Goal: Find specific page/section: Find specific page/section

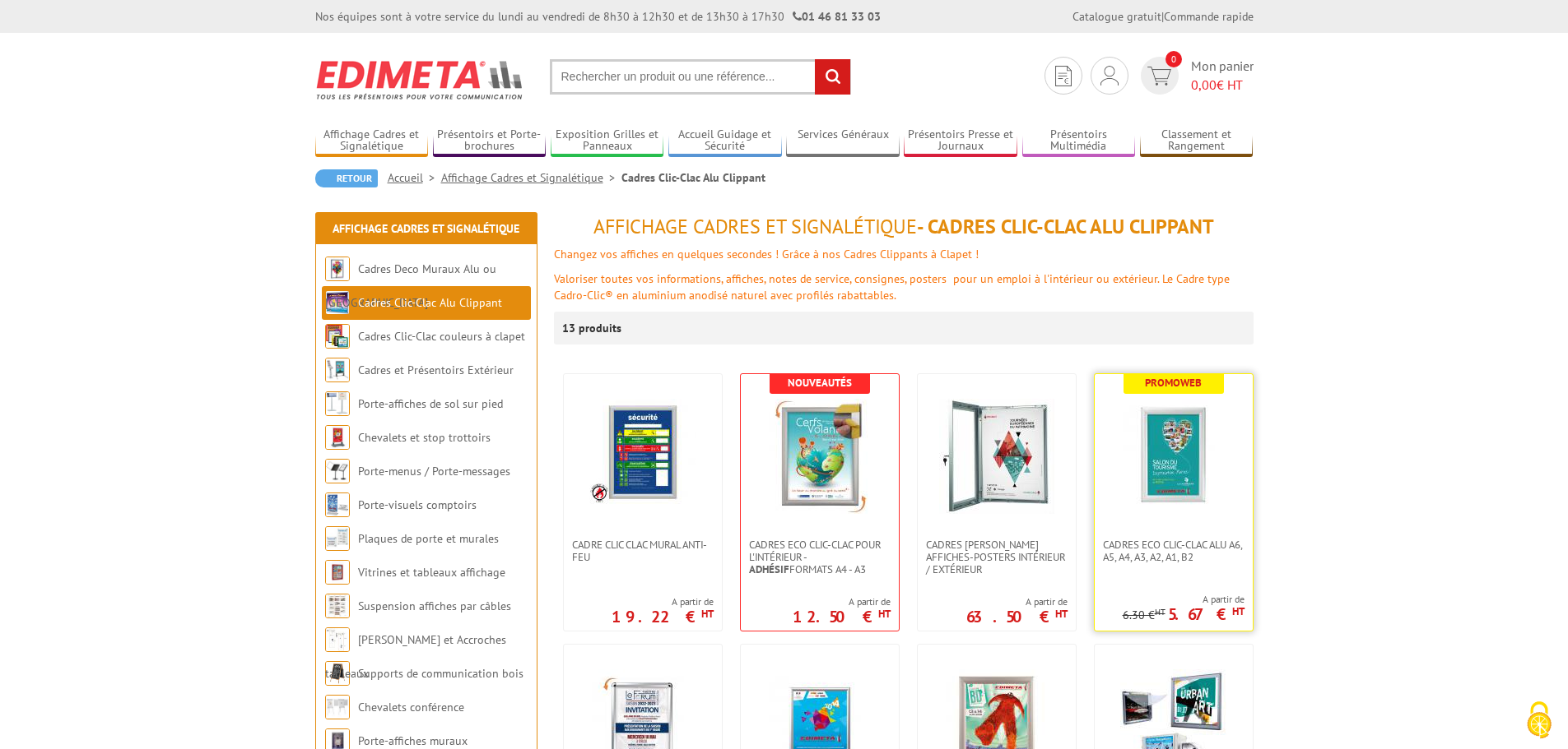
click at [1152, 423] on img at bounding box center [1173, 456] width 115 height 115
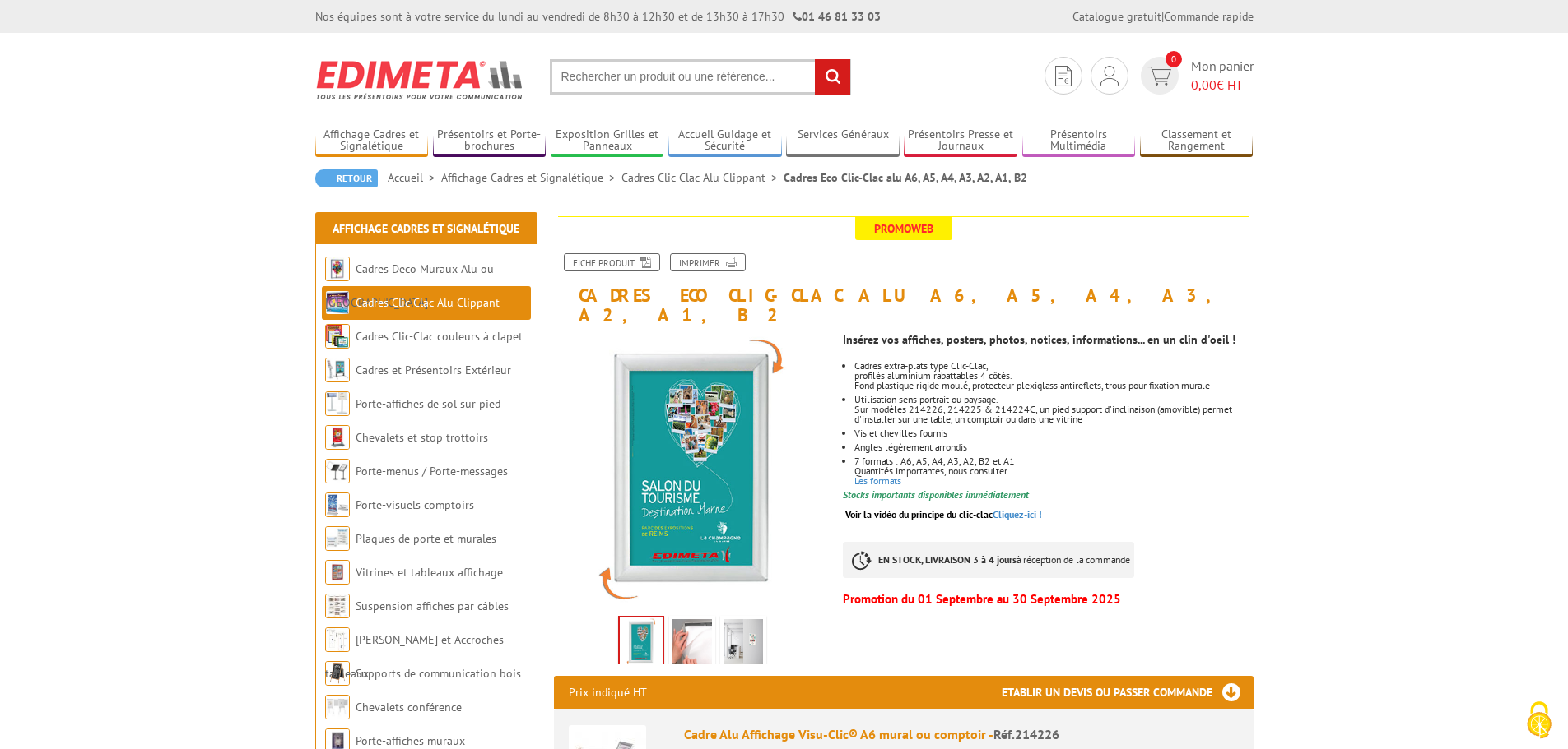
click at [405, 314] on li "Cadres Clic-Clac Alu Clippant" at bounding box center [425, 303] width 209 height 34
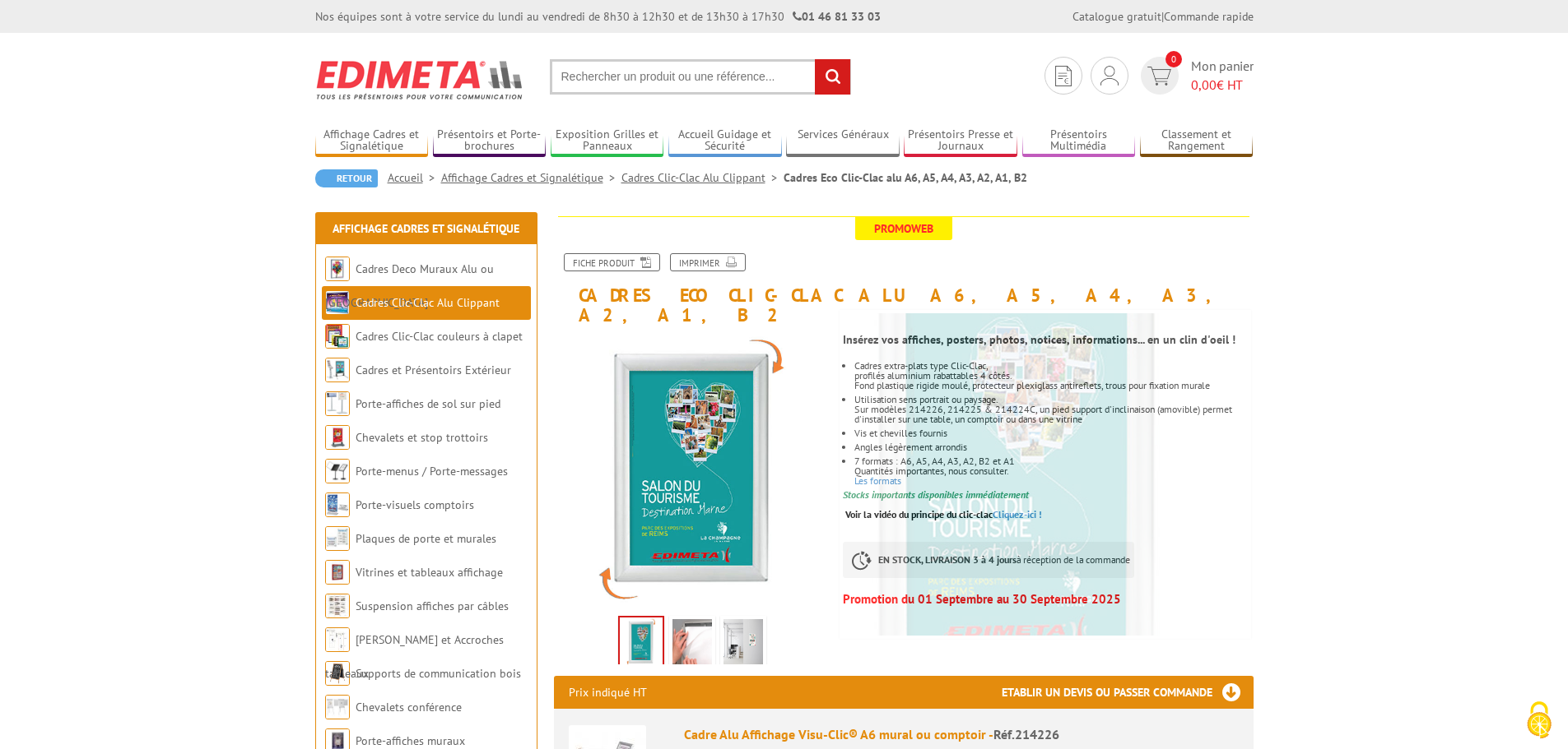
click at [409, 296] on link "Cadres Clic-Clac Alu Clippant" at bounding box center [427, 302] width 144 height 14
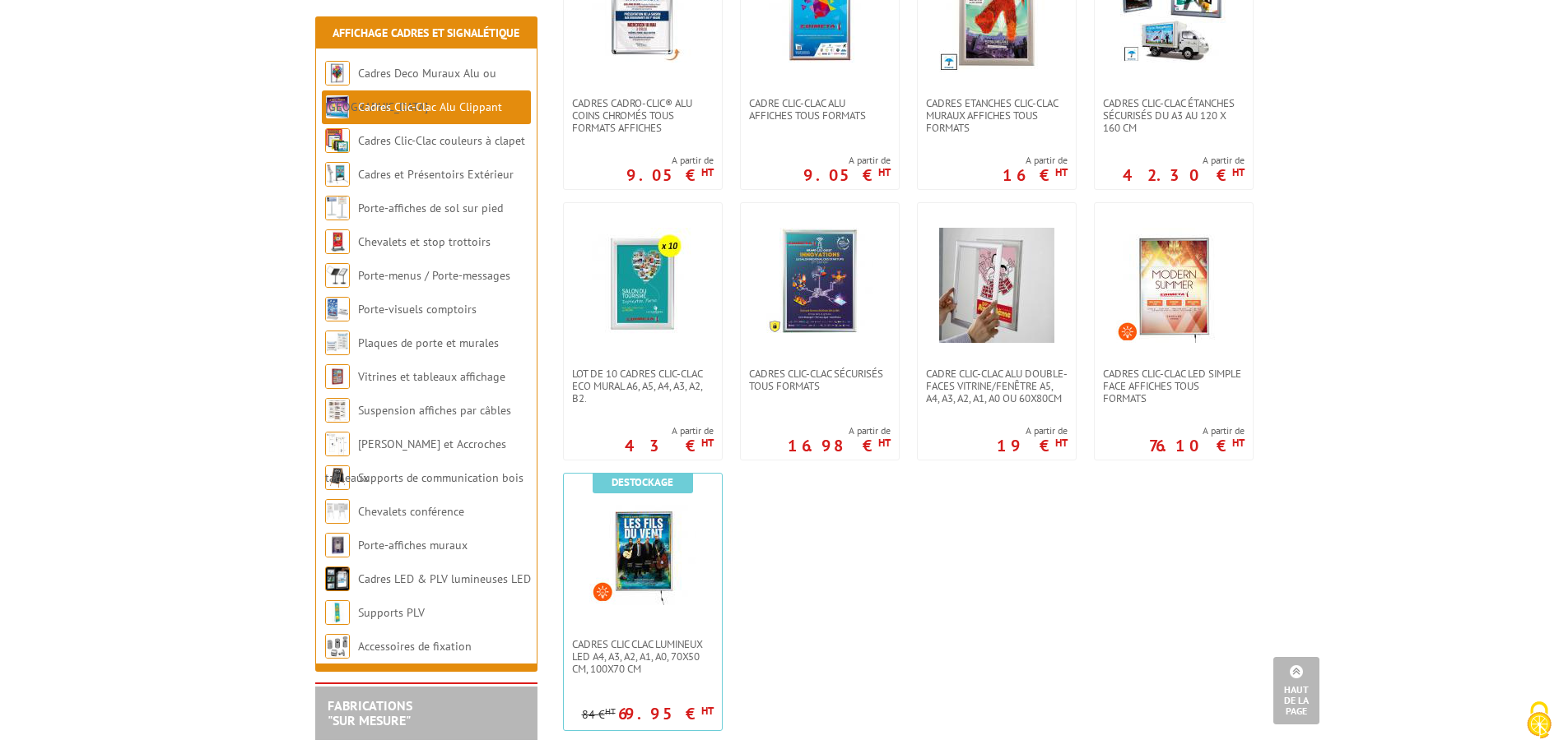
scroll to position [740, 0]
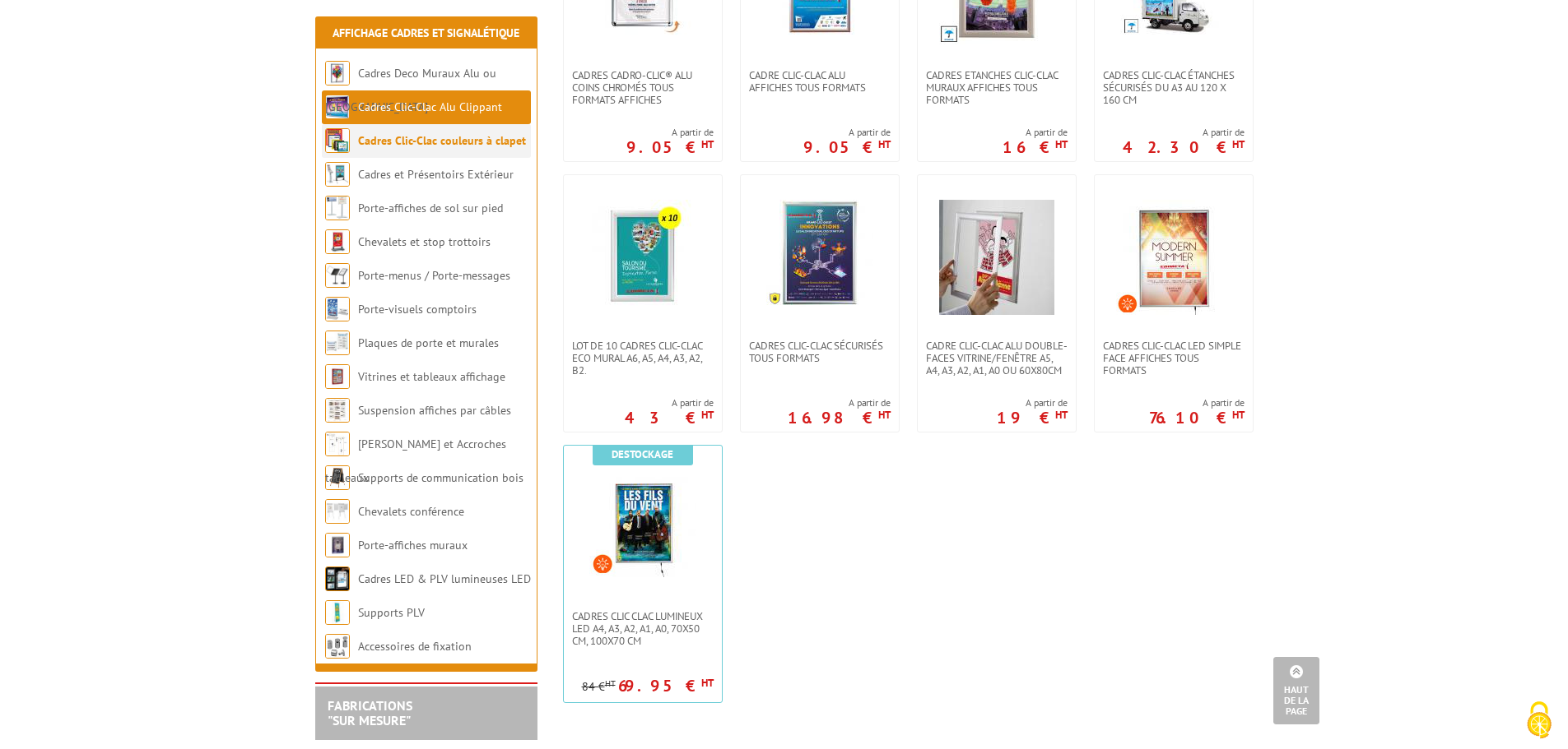
click at [453, 145] on link "Cadres Clic-Clac couleurs à clapet" at bounding box center [442, 140] width 168 height 14
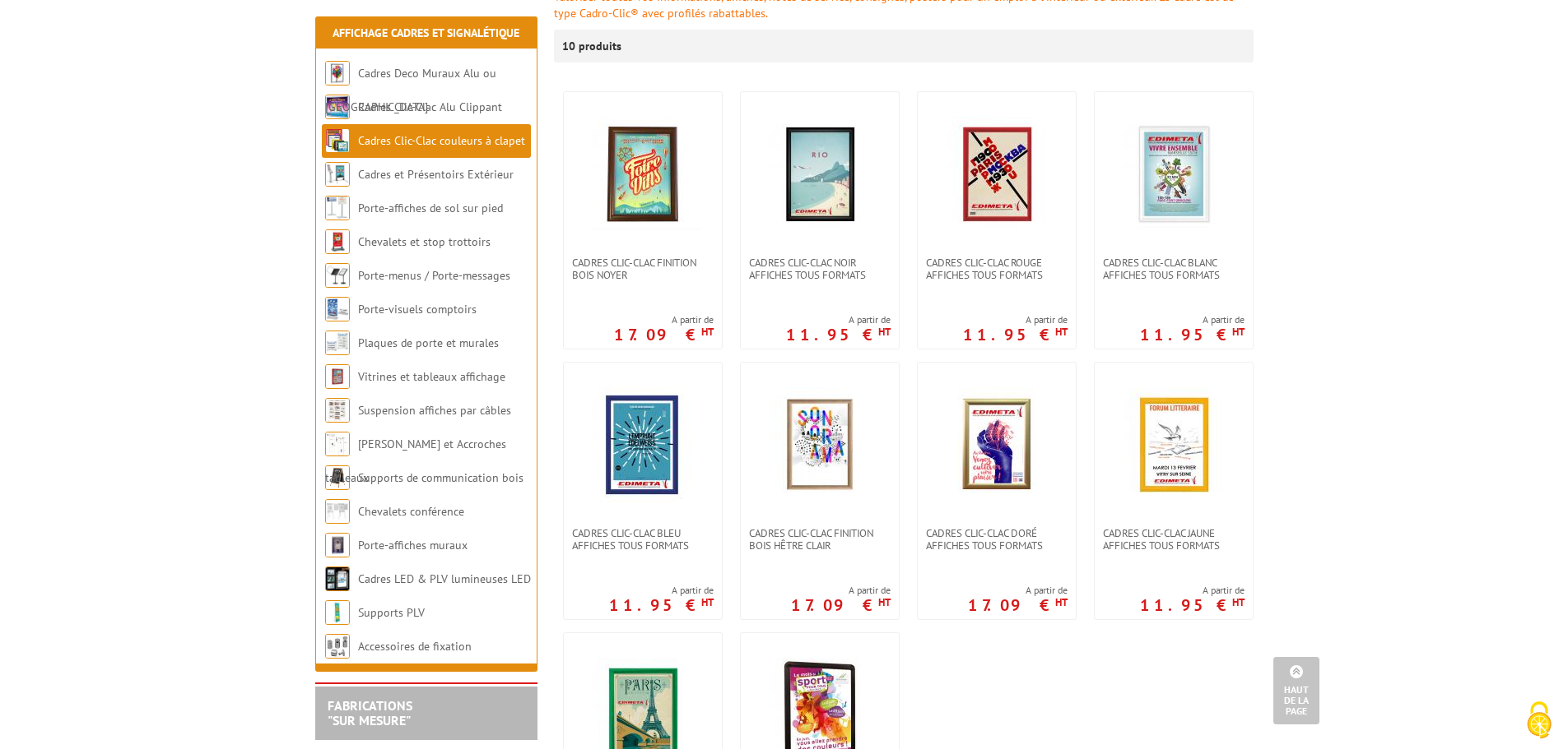
scroll to position [247, 0]
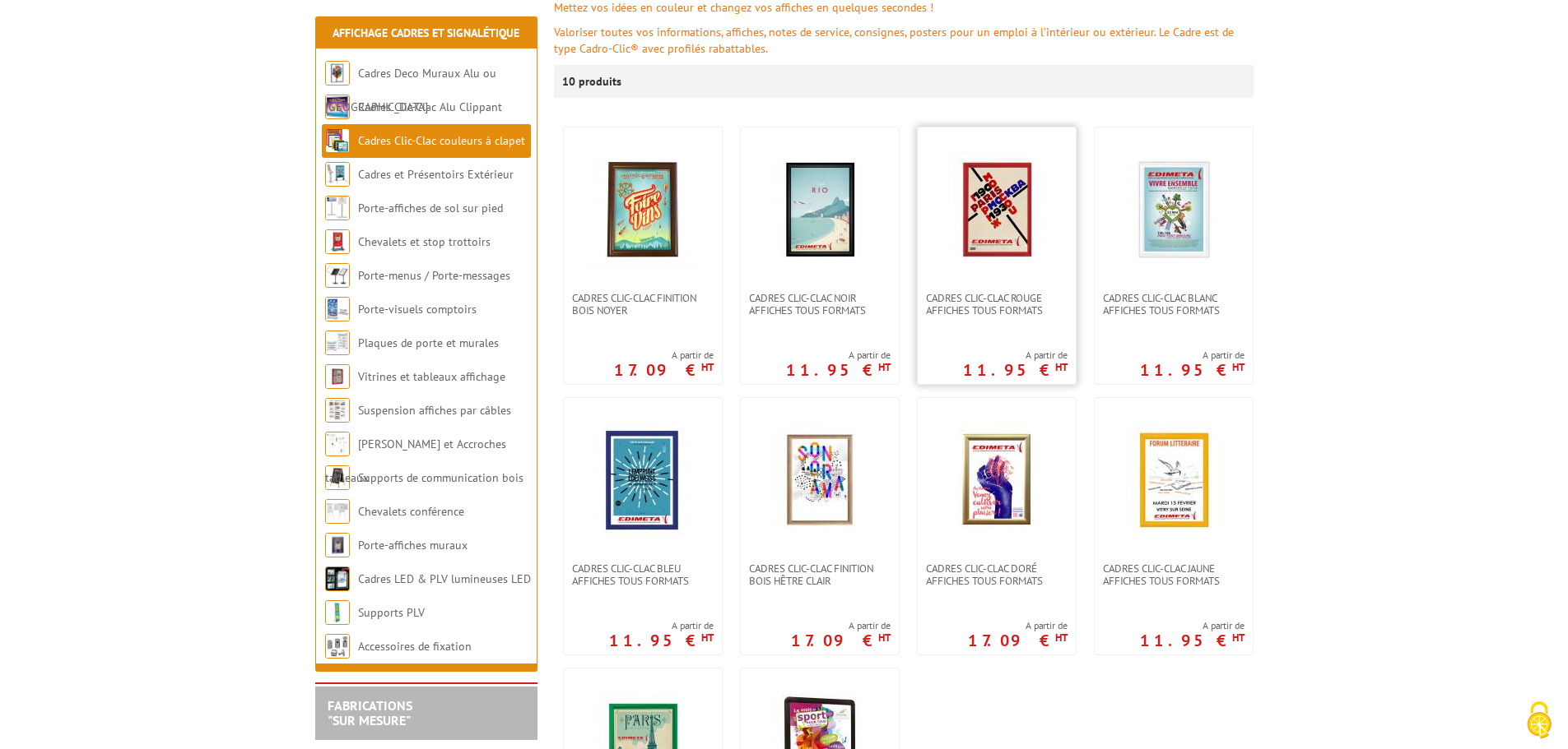
click at [1008, 202] on img at bounding box center [996, 210] width 115 height 115
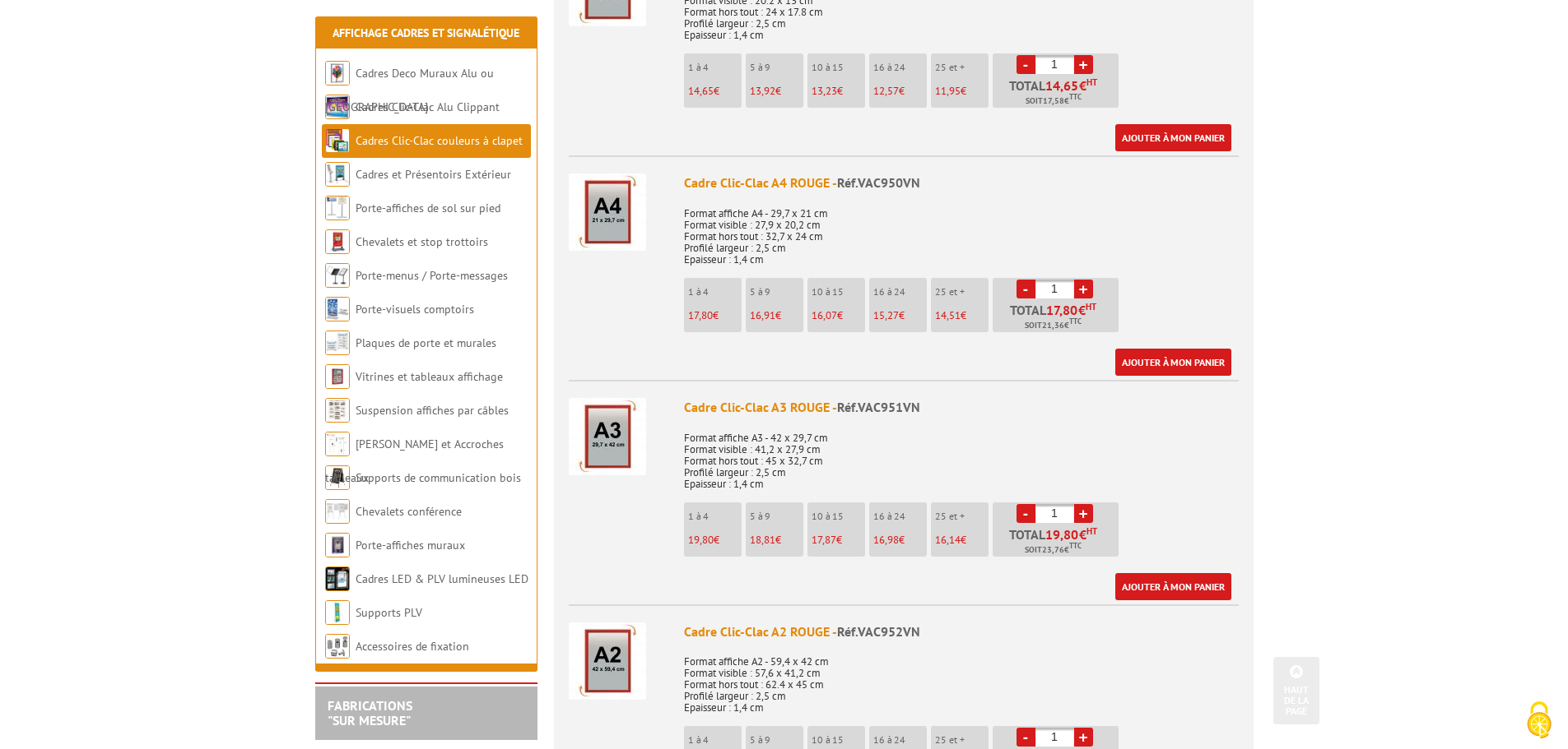
scroll to position [740, 0]
